Goal: Navigation & Orientation: Find specific page/section

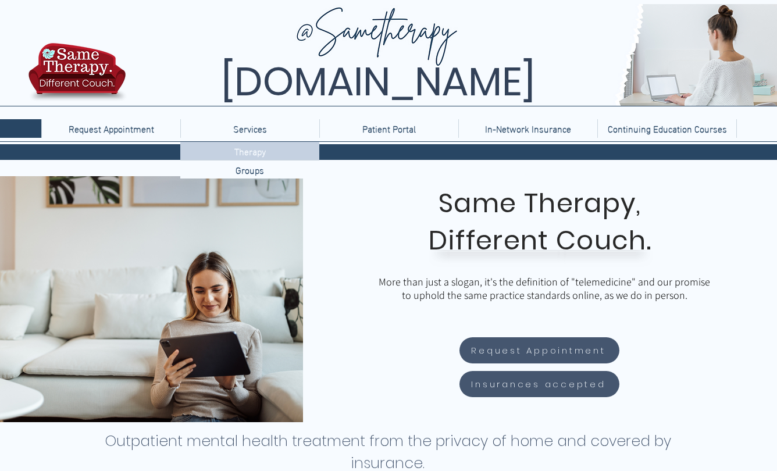
click at [255, 154] on p "Therapy" at bounding box center [250, 151] width 41 height 18
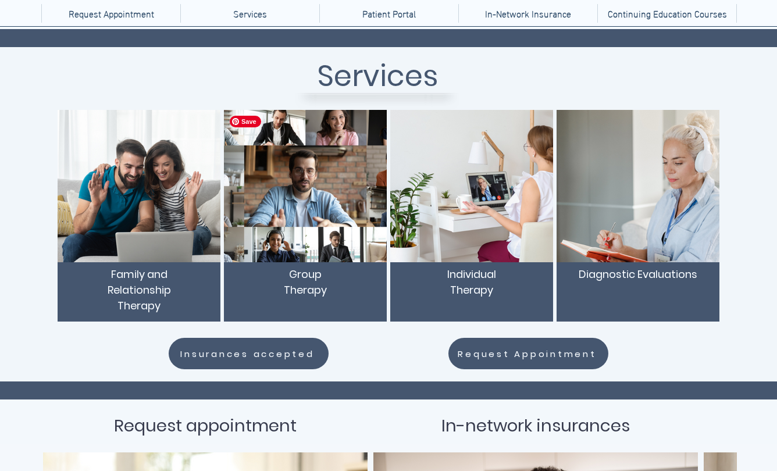
scroll to position [116, 0]
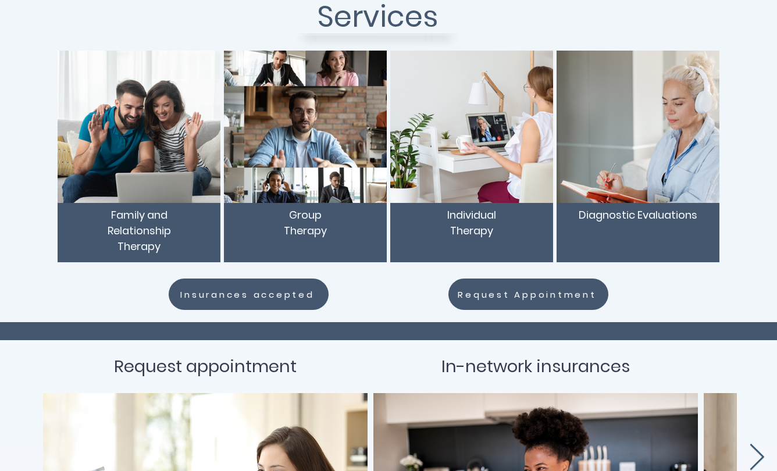
click at [466, 222] on p "Individual Therapy" at bounding box center [471, 222] width 151 height 31
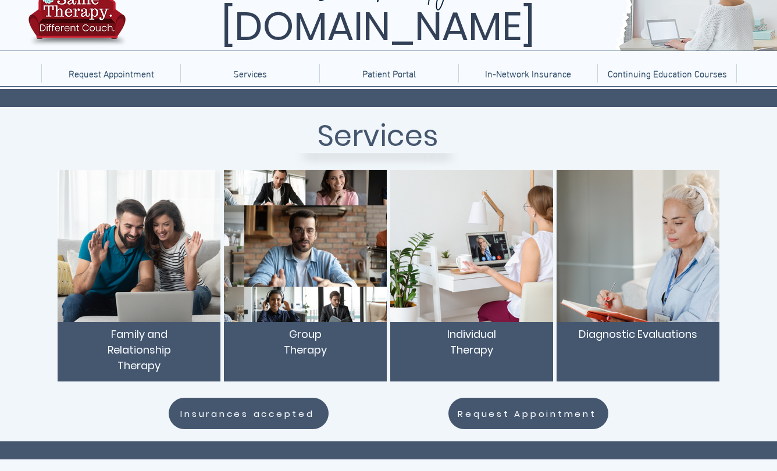
scroll to position [0, 0]
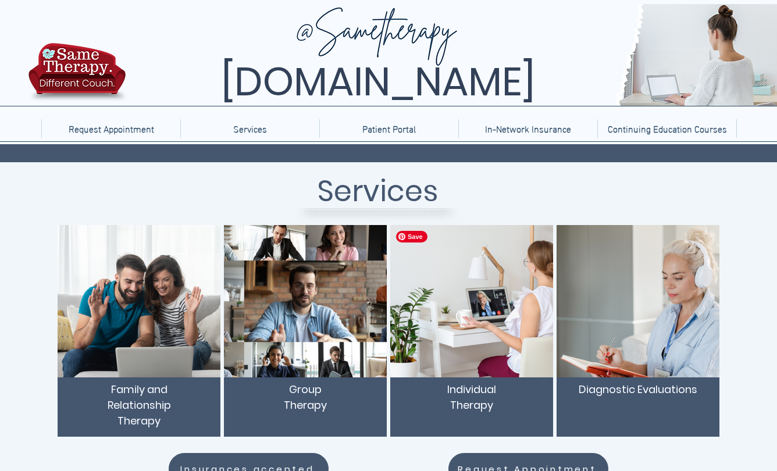
click at [469, 327] on img "main content" at bounding box center [471, 301] width 163 height 152
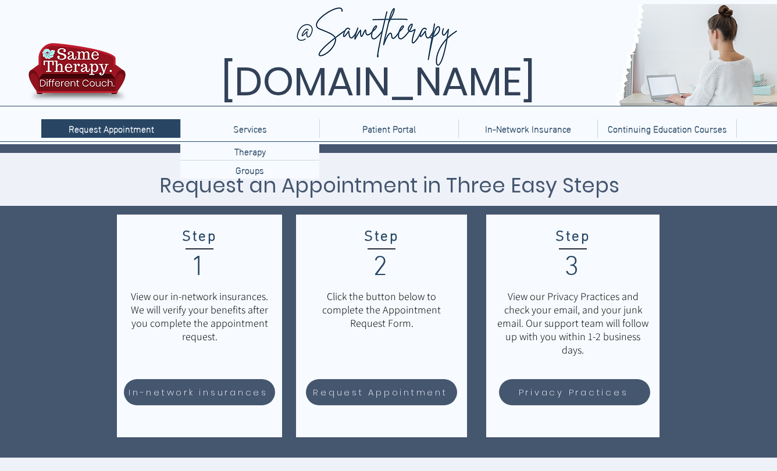
click at [254, 129] on p "Services" at bounding box center [249, 128] width 45 height 19
